Goal: Register for event/course

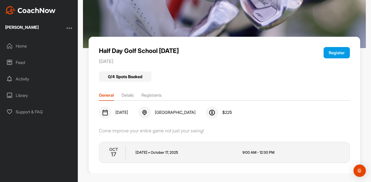
scroll to position [42, 0]
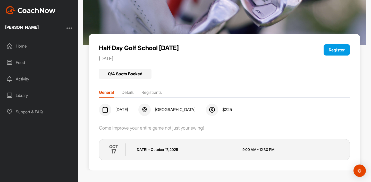
click at [161, 151] on p "[DATE] • [DATE]" at bounding box center [186, 149] width 102 height 5
click at [258, 151] on p "9:00 AM - 12:30 PM" at bounding box center [293, 149] width 102 height 5
click at [329, 50] on button "Register" at bounding box center [336, 49] width 26 height 11
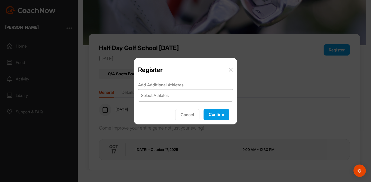
click at [214, 94] on div "Select Athletes" at bounding box center [185, 96] width 94 height 12
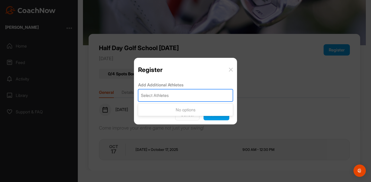
click at [214, 94] on div "Select Athletes" at bounding box center [185, 96] width 94 height 12
type input "Charles McDade"
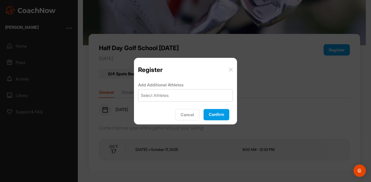
click at [216, 119] on button "Confirm" at bounding box center [216, 114] width 26 height 11
click at [165, 93] on div "Select Athletes" at bounding box center [155, 95] width 28 height 6
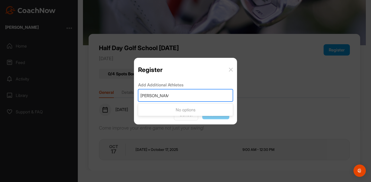
type input "Jackie Kohorn"
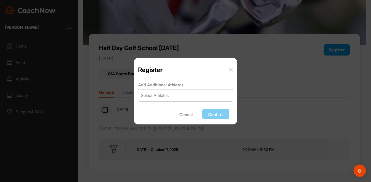
click at [232, 70] on img at bounding box center [230, 70] width 4 height 4
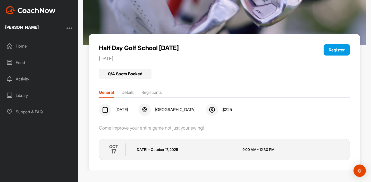
scroll to position [40, 0]
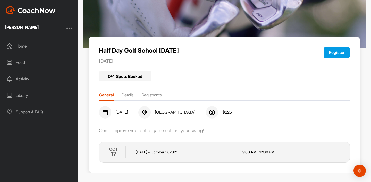
click at [147, 112] on img at bounding box center [144, 112] width 6 height 6
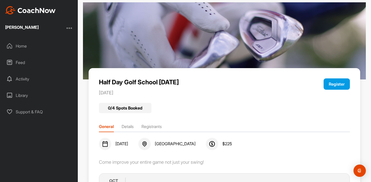
scroll to position [0, 0]
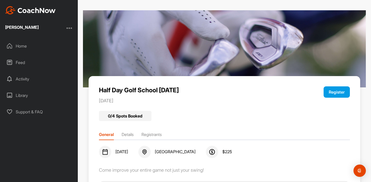
click at [24, 47] on div "Home" at bounding box center [39, 46] width 73 height 13
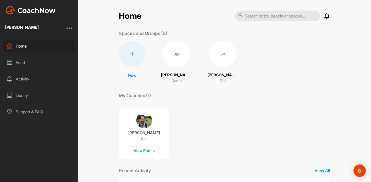
click at [30, 111] on div "Support & FAQ" at bounding box center [39, 111] width 73 height 13
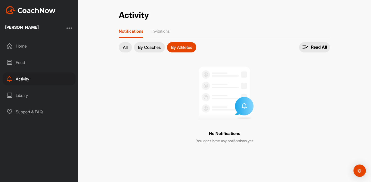
click at [41, 112] on div "Support & FAQ" at bounding box center [39, 111] width 73 height 13
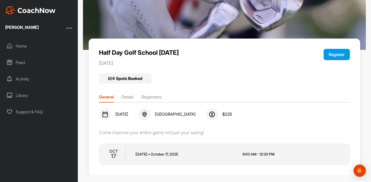
scroll to position [42, 0]
